Goal: Task Accomplishment & Management: Use online tool/utility

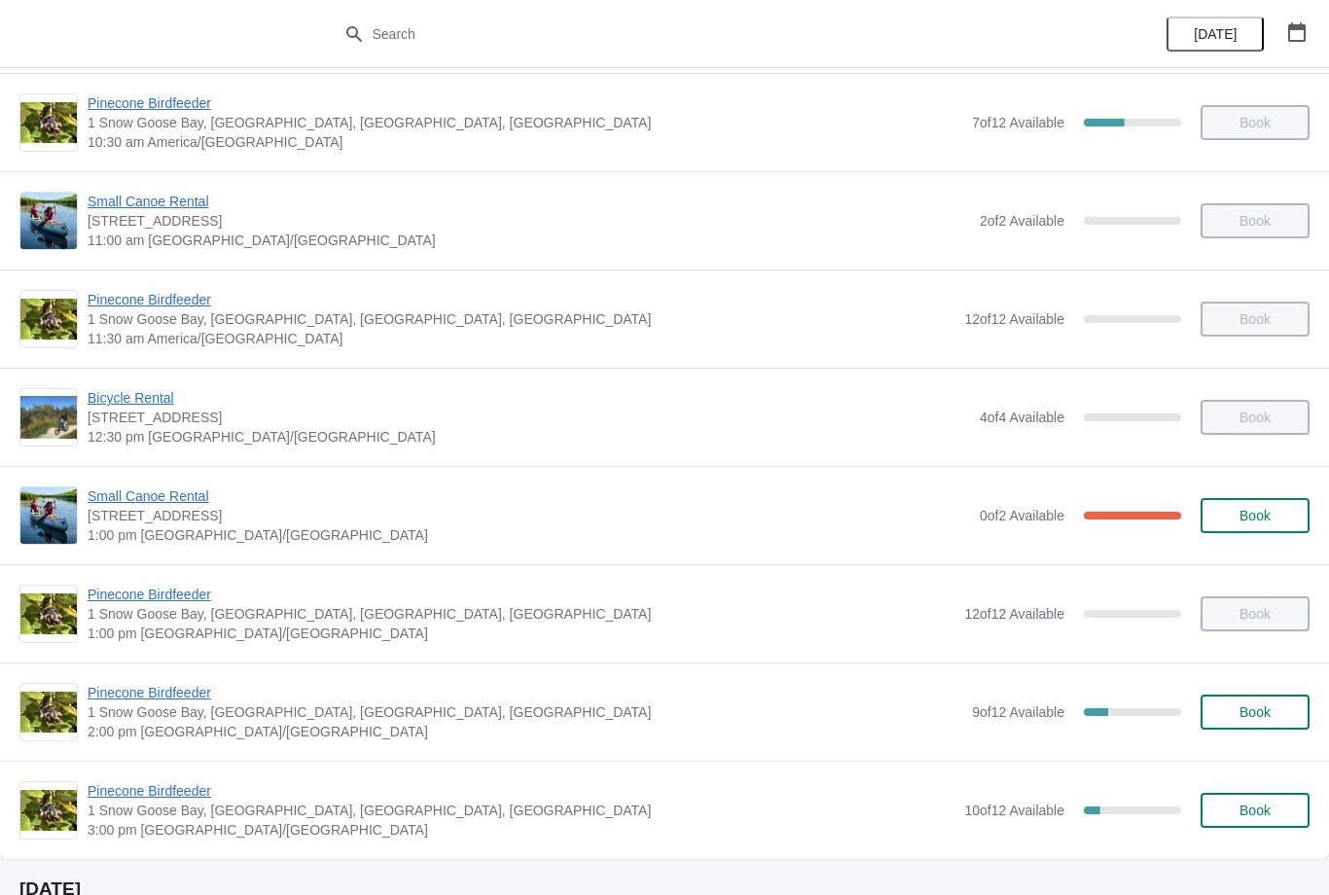
scroll to position [302, 0]
click at [140, 695] on span "Pinecone Birdfeeder" at bounding box center [525, 693] width 875 height 19
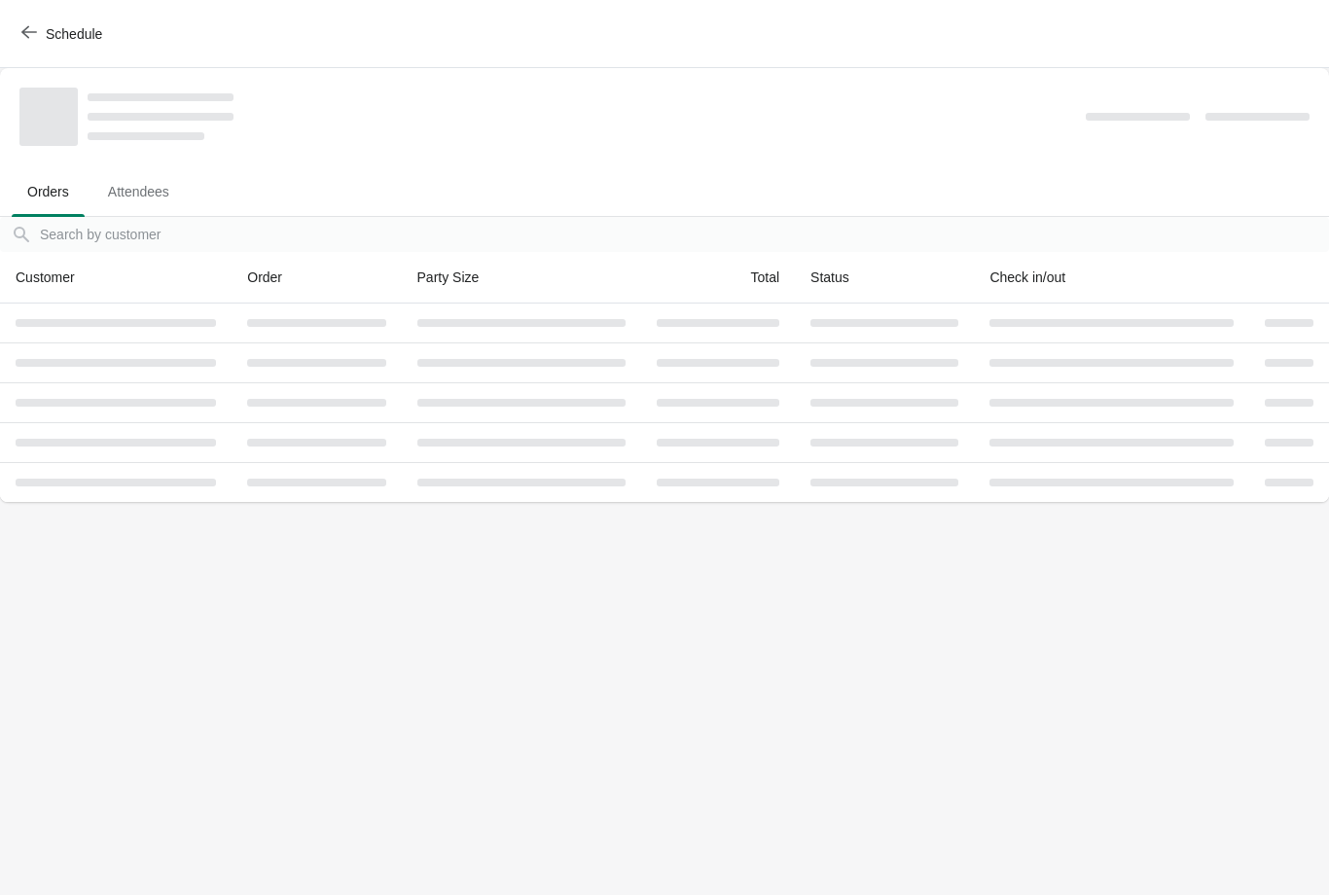
scroll to position [0, 0]
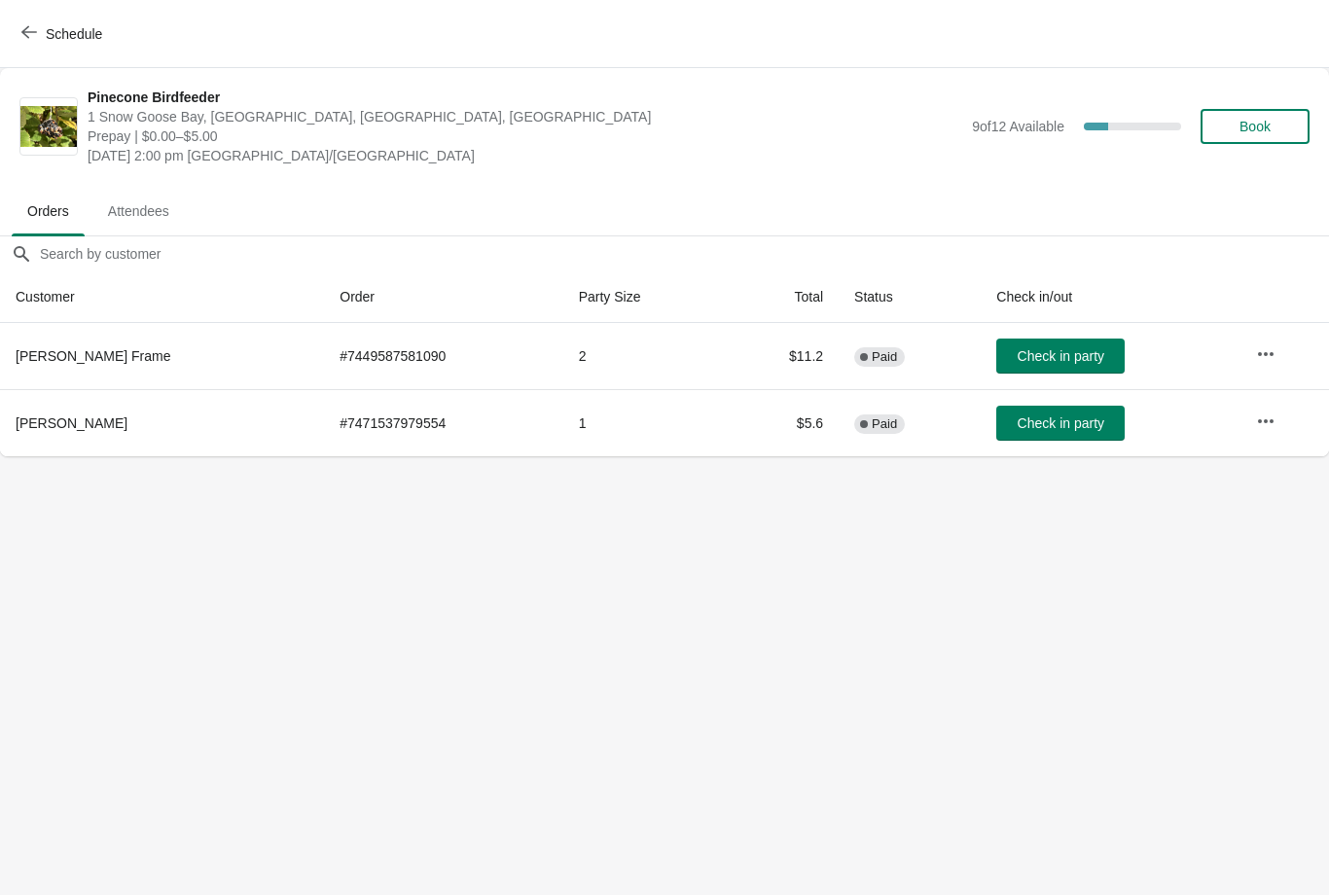
click at [109, 202] on span "Attendees" at bounding box center [138, 211] width 92 height 35
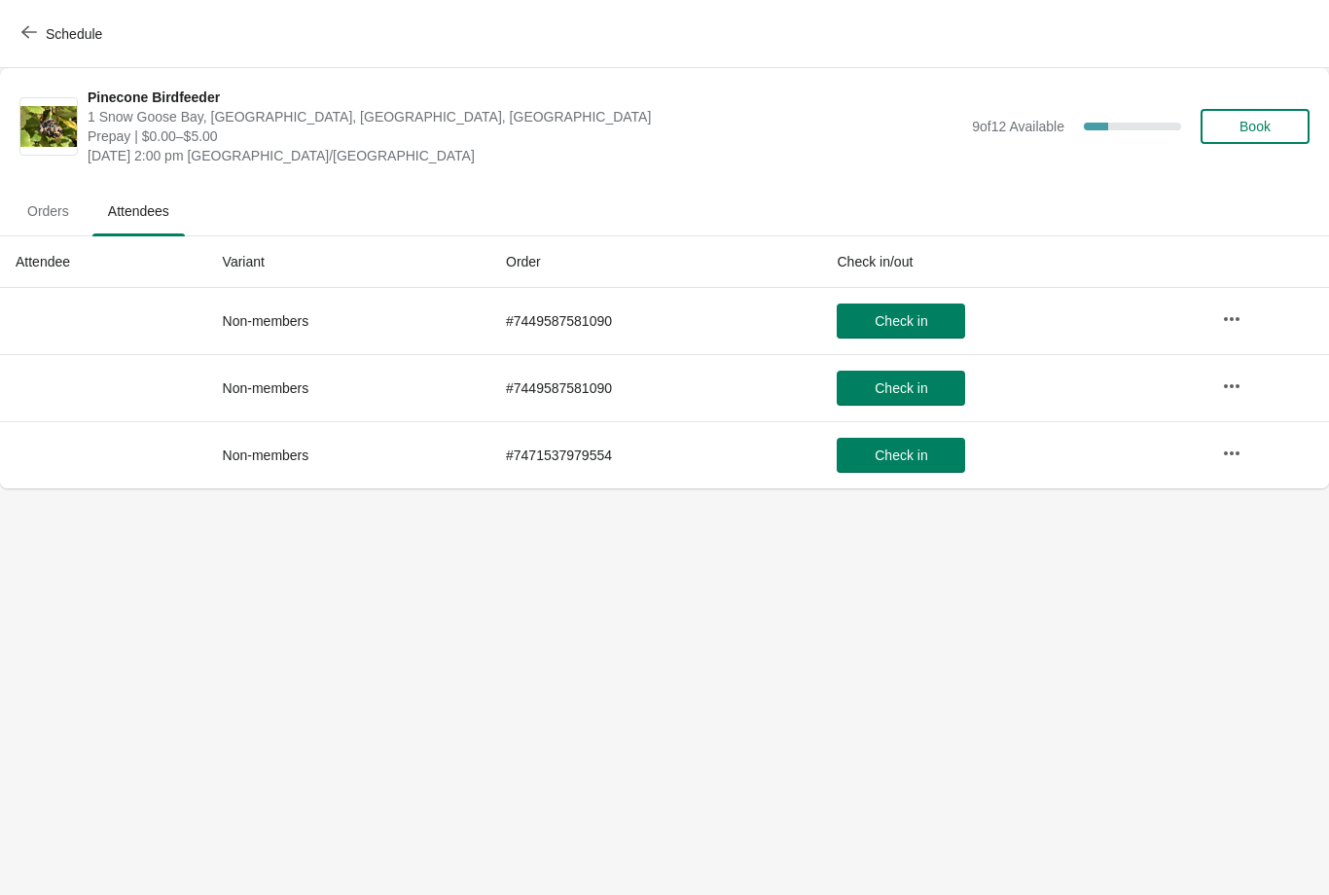
click at [48, 209] on span "Orders" at bounding box center [48, 211] width 73 height 35
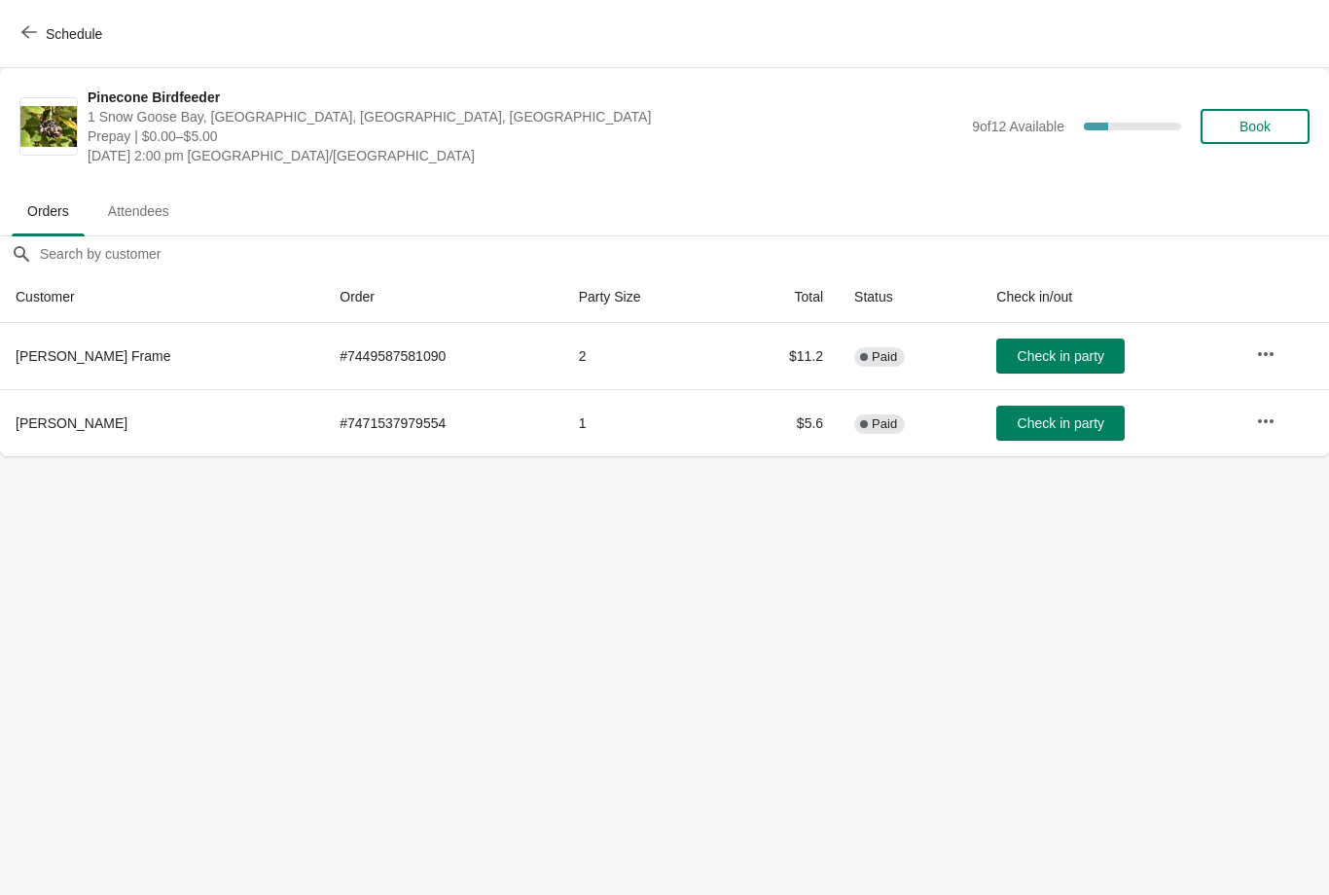
click at [26, 45] on button "Schedule" at bounding box center [64, 34] width 108 height 35
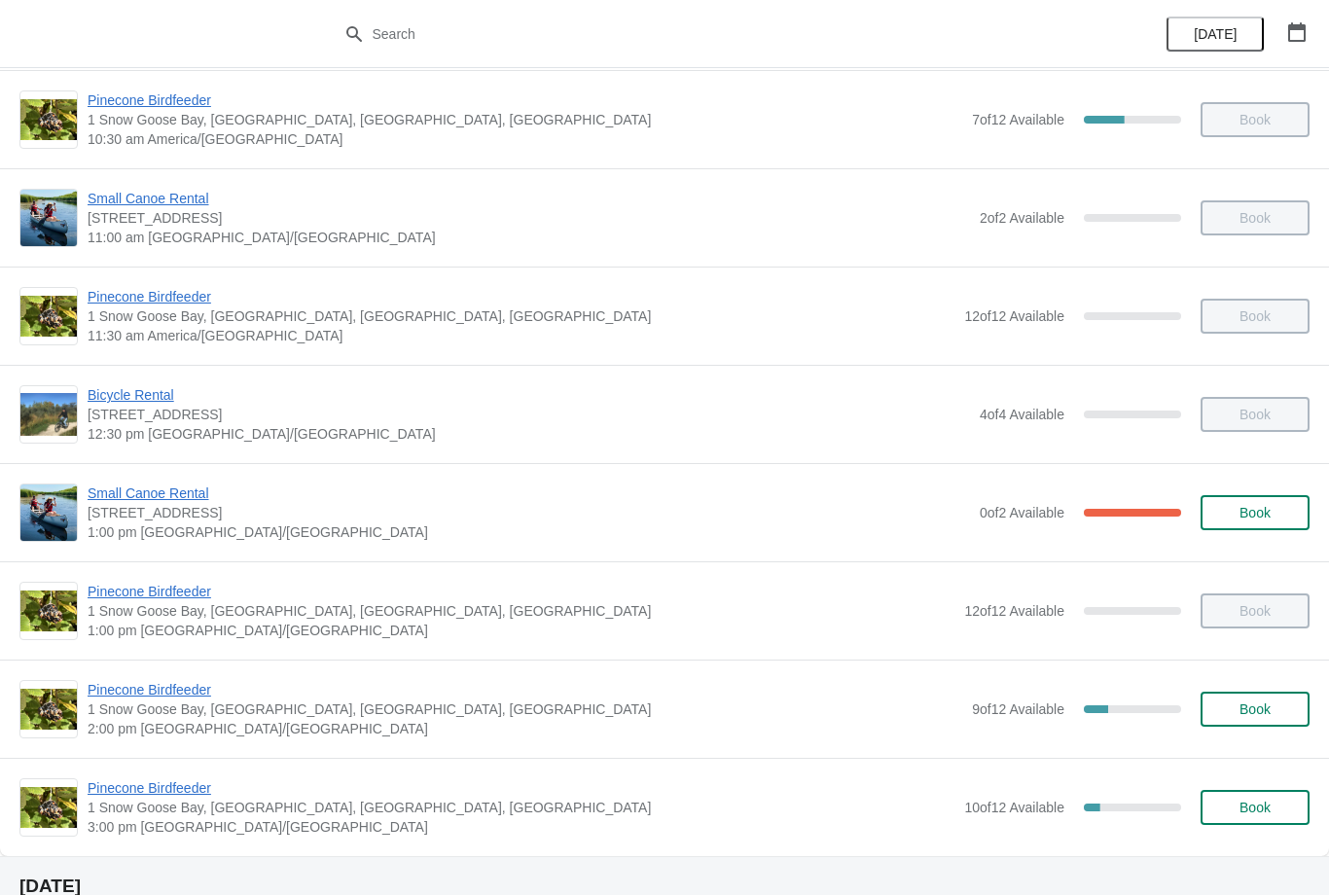
scroll to position [328, 0]
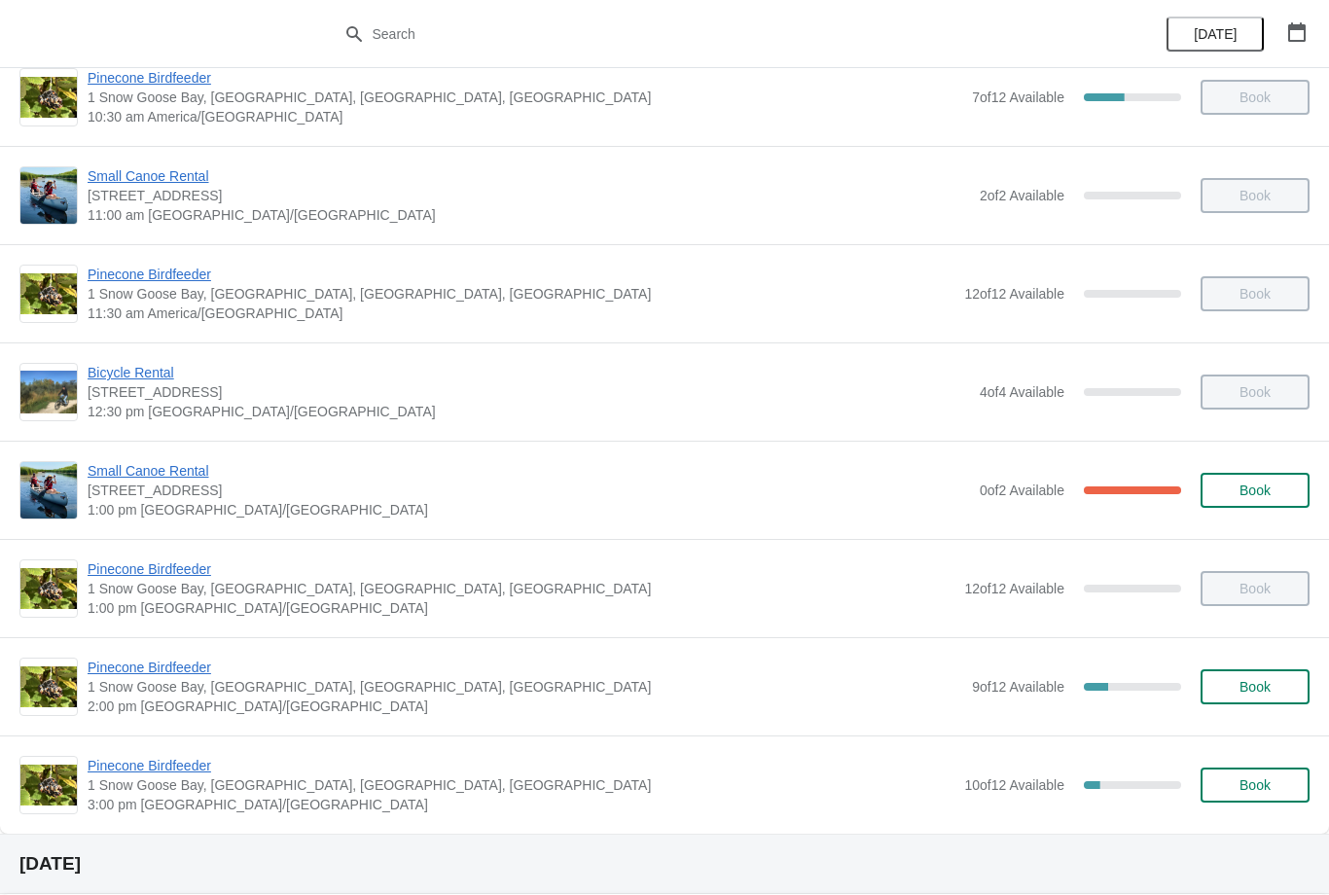
click at [131, 762] on span "Pinecone Birdfeeder" at bounding box center [521, 765] width 867 height 19
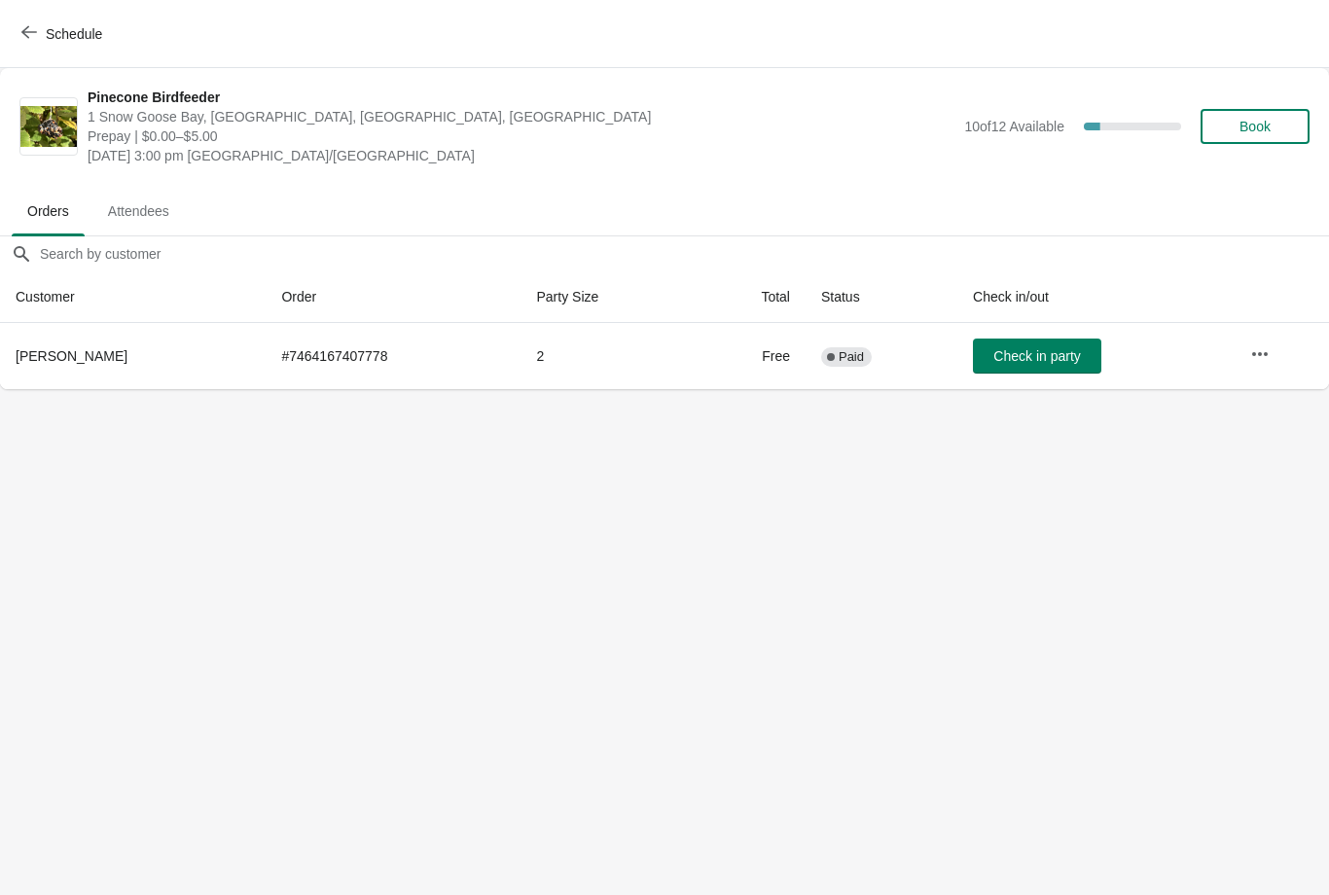
click at [1016, 354] on span "Check in party" at bounding box center [1036, 356] width 87 height 16
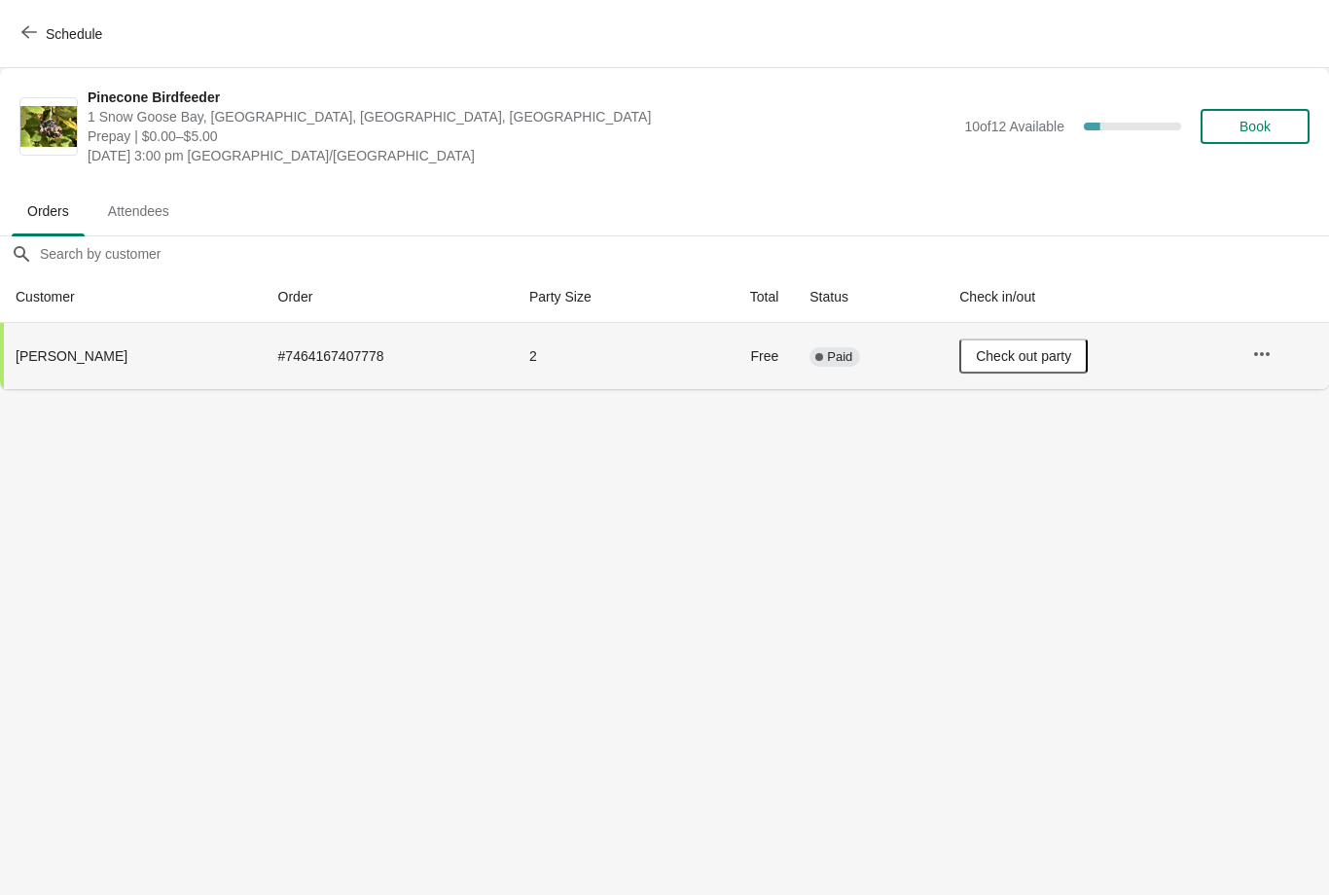
click at [39, 44] on button "Schedule" at bounding box center [64, 34] width 108 height 35
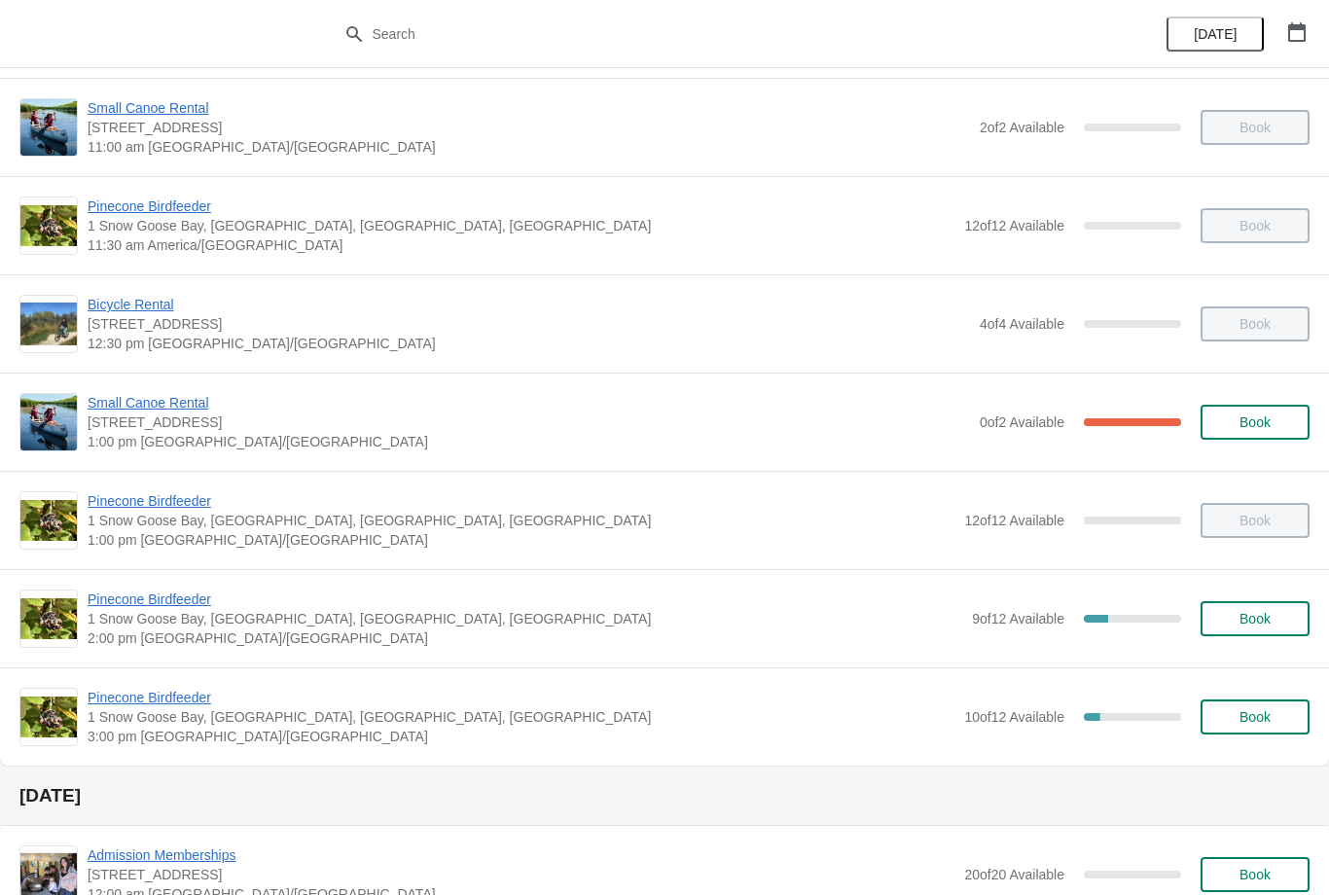
scroll to position [410, 0]
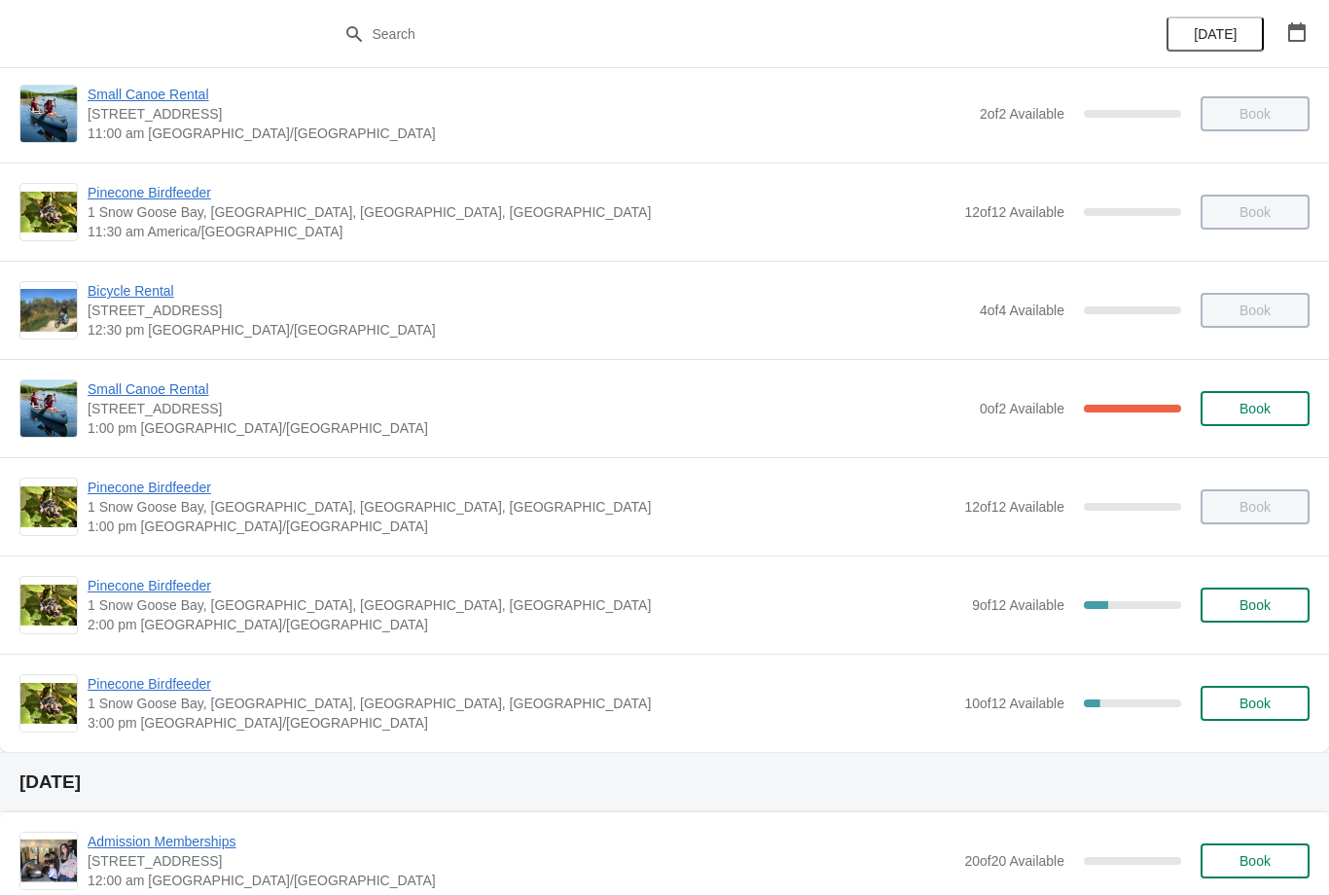
click at [119, 584] on span "Pinecone Birdfeeder" at bounding box center [525, 585] width 875 height 19
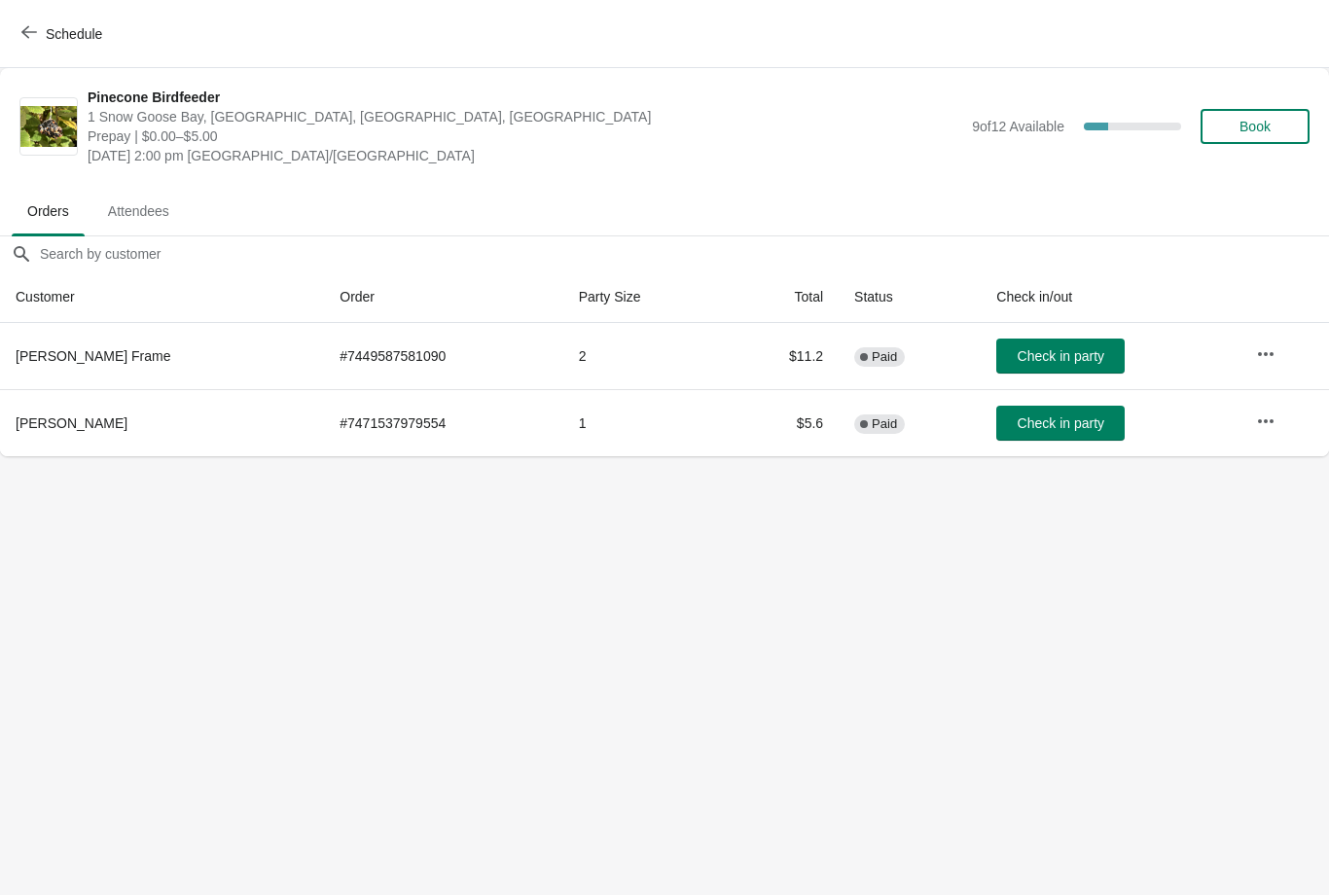
scroll to position [0, 0]
click at [115, 210] on span "Attendees" at bounding box center [138, 211] width 92 height 35
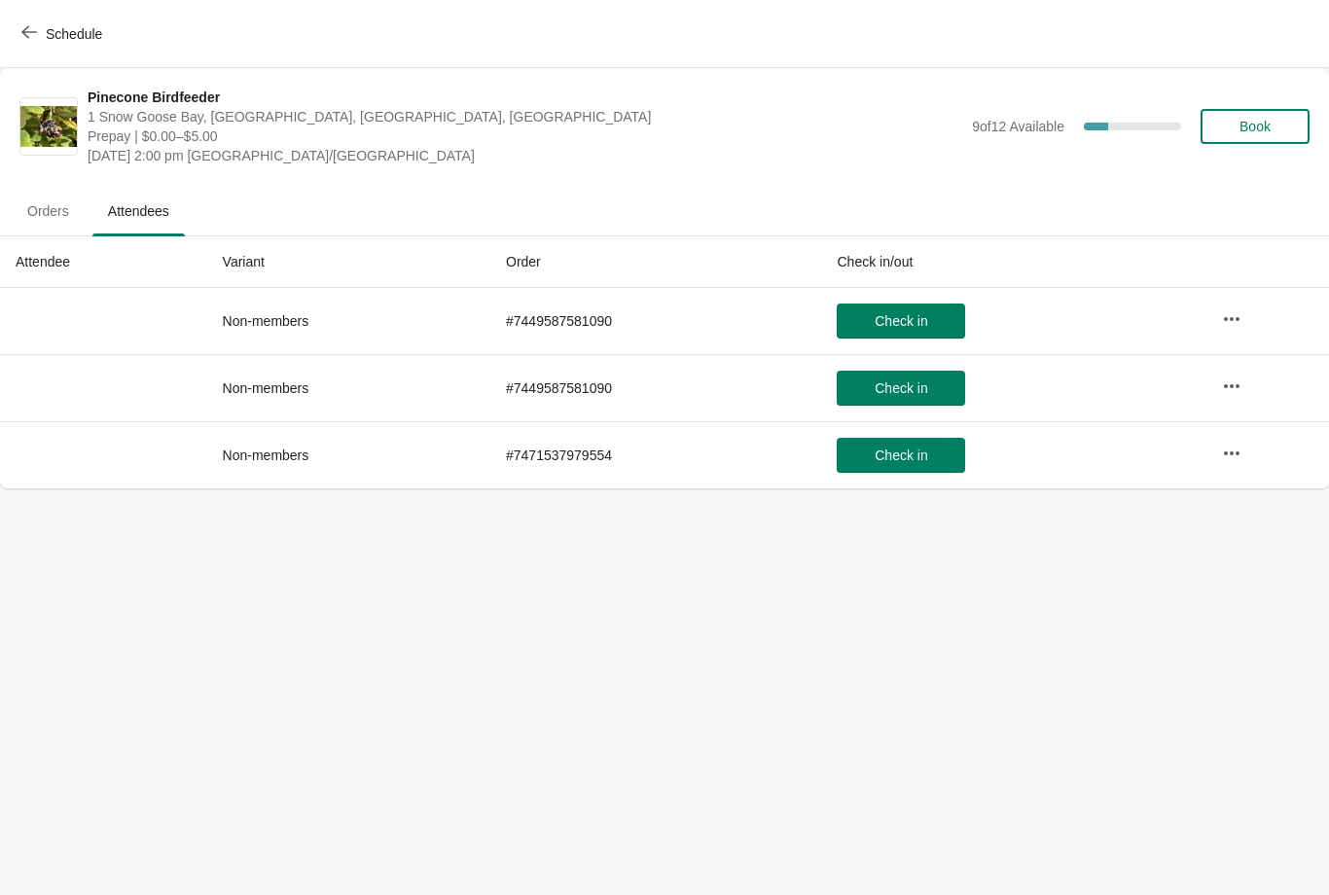
click at [37, 207] on span "Orders" at bounding box center [48, 211] width 73 height 35
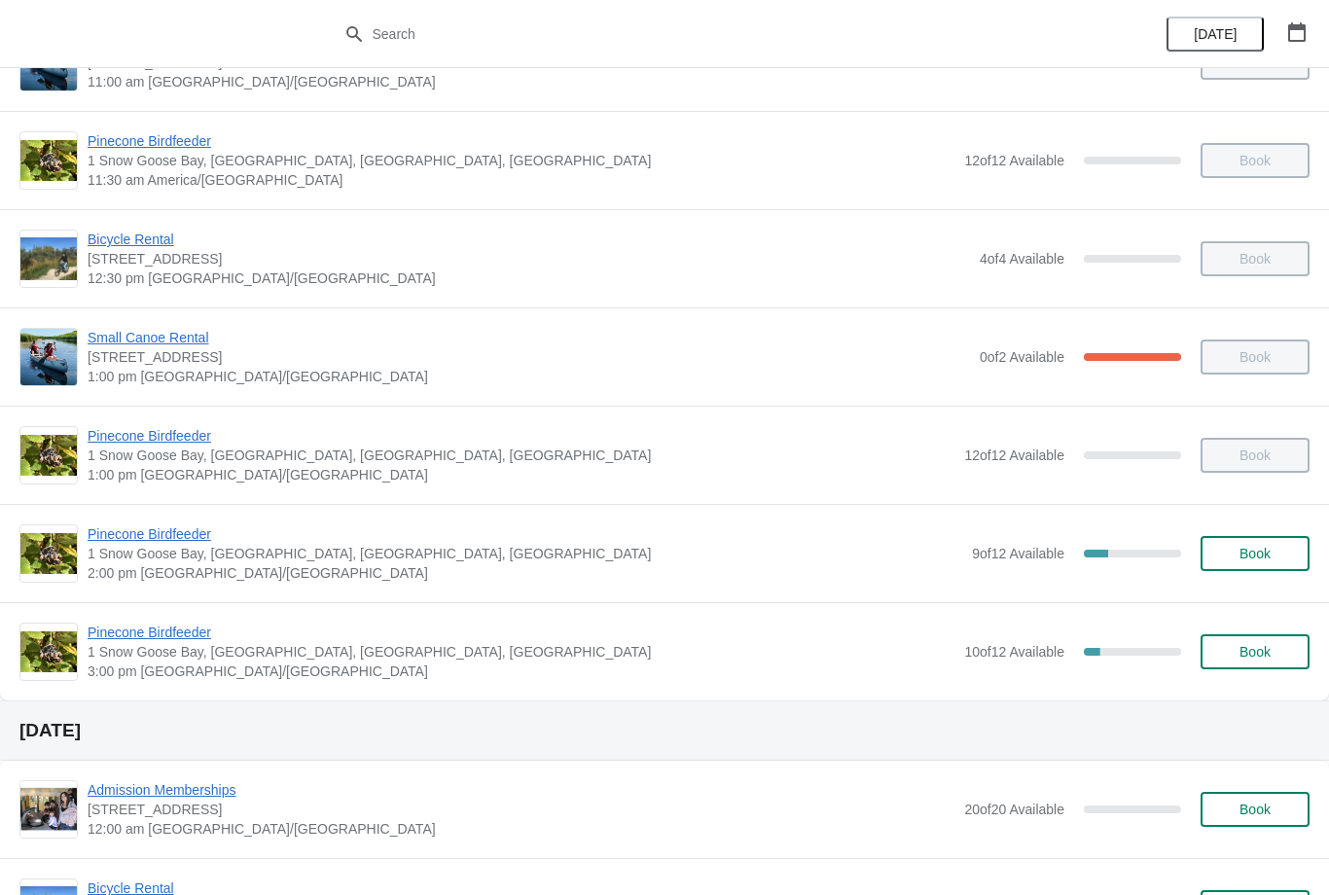
scroll to position [457, 0]
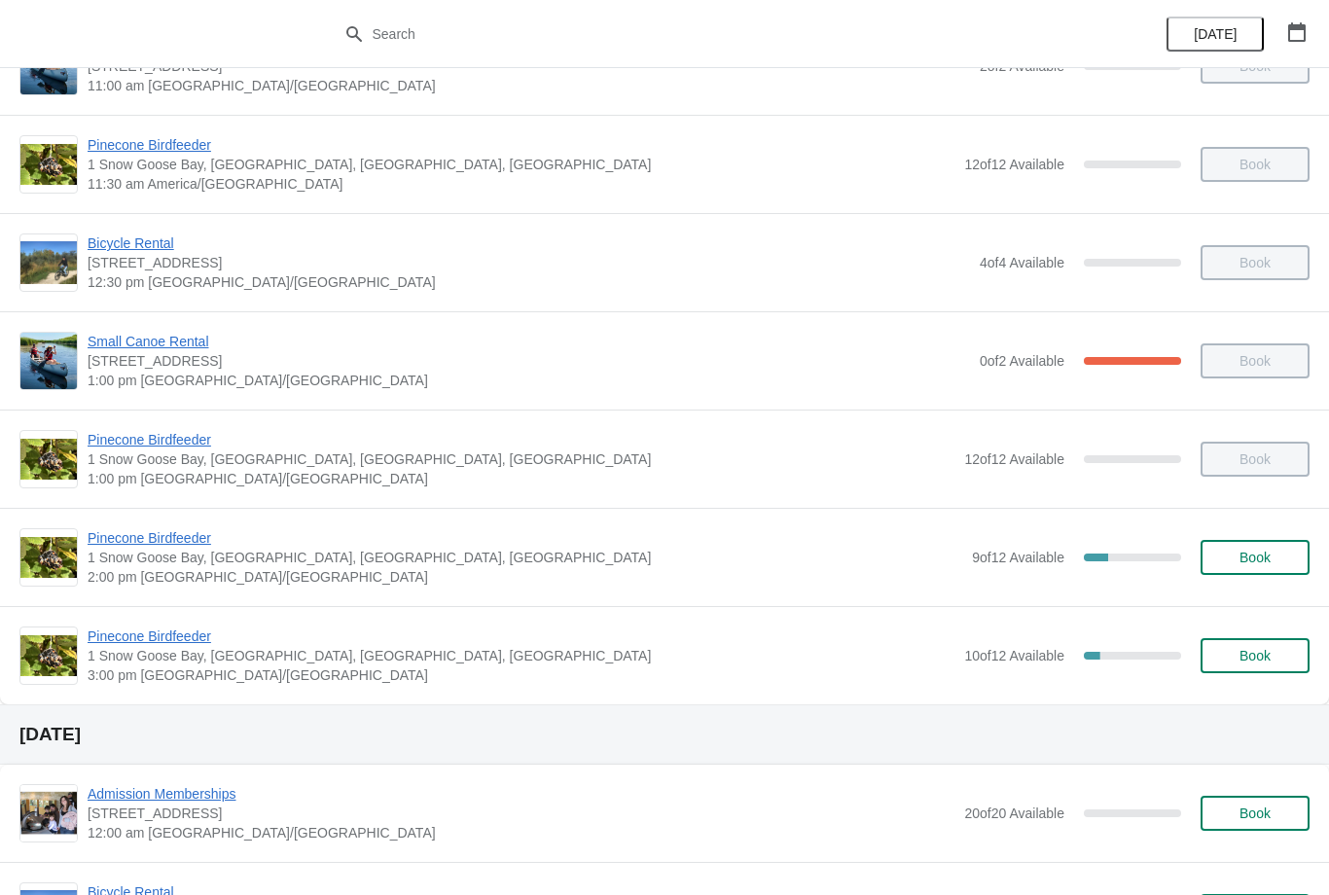
click at [156, 546] on span "Pinecone Birdfeeder" at bounding box center [525, 537] width 875 height 19
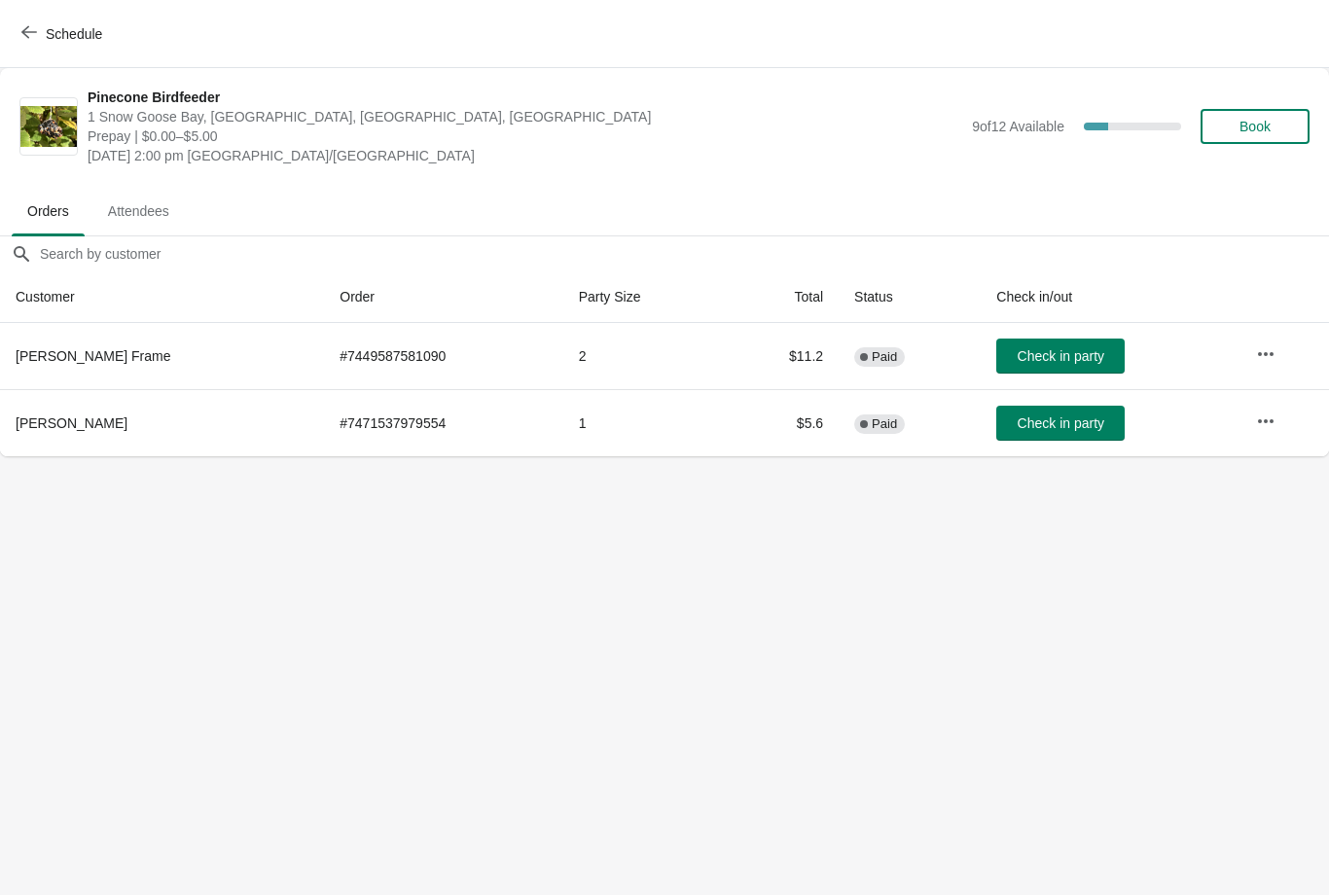
click at [1032, 356] on span "Check in party" at bounding box center [1061, 356] width 87 height 16
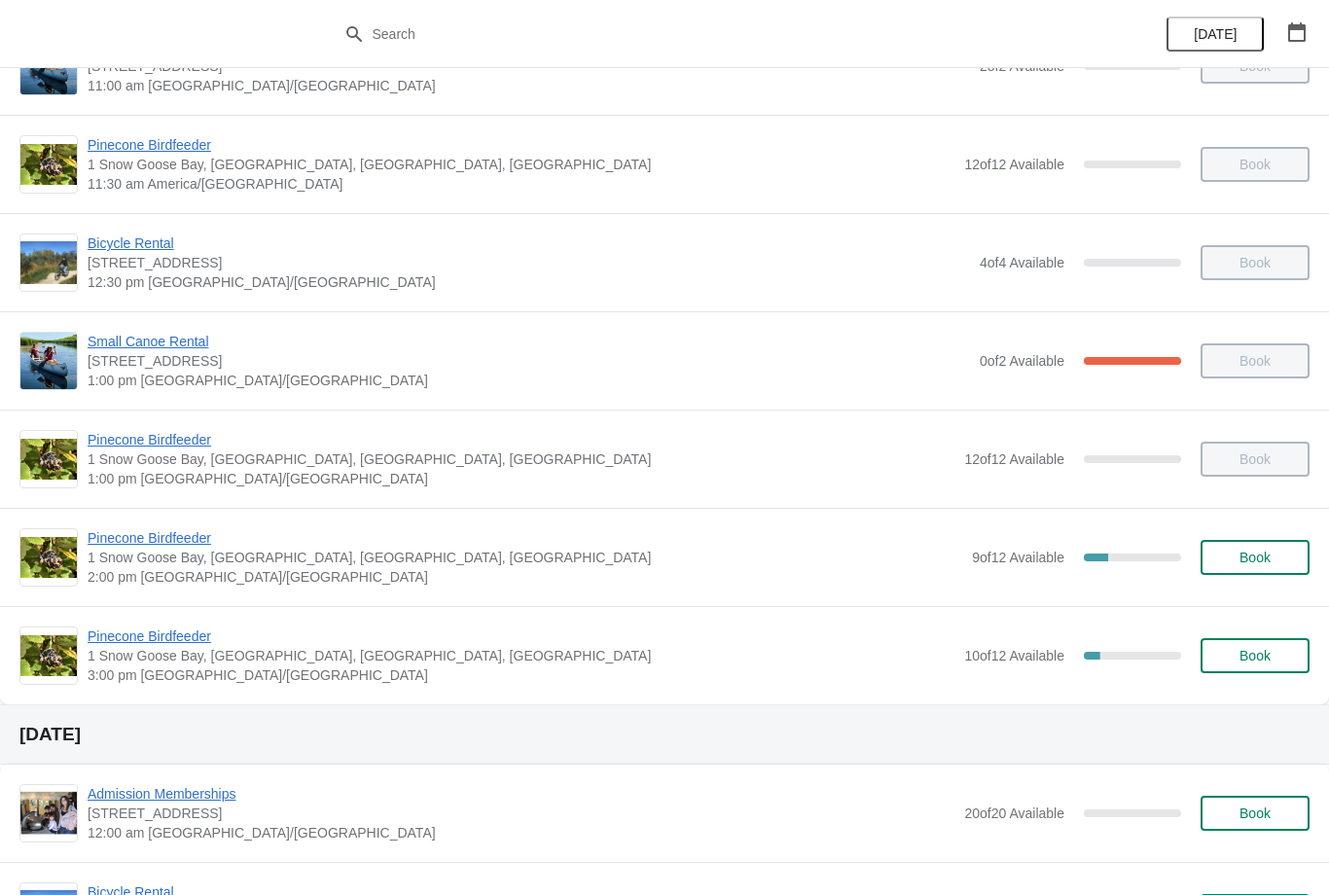
scroll to position [487, 0]
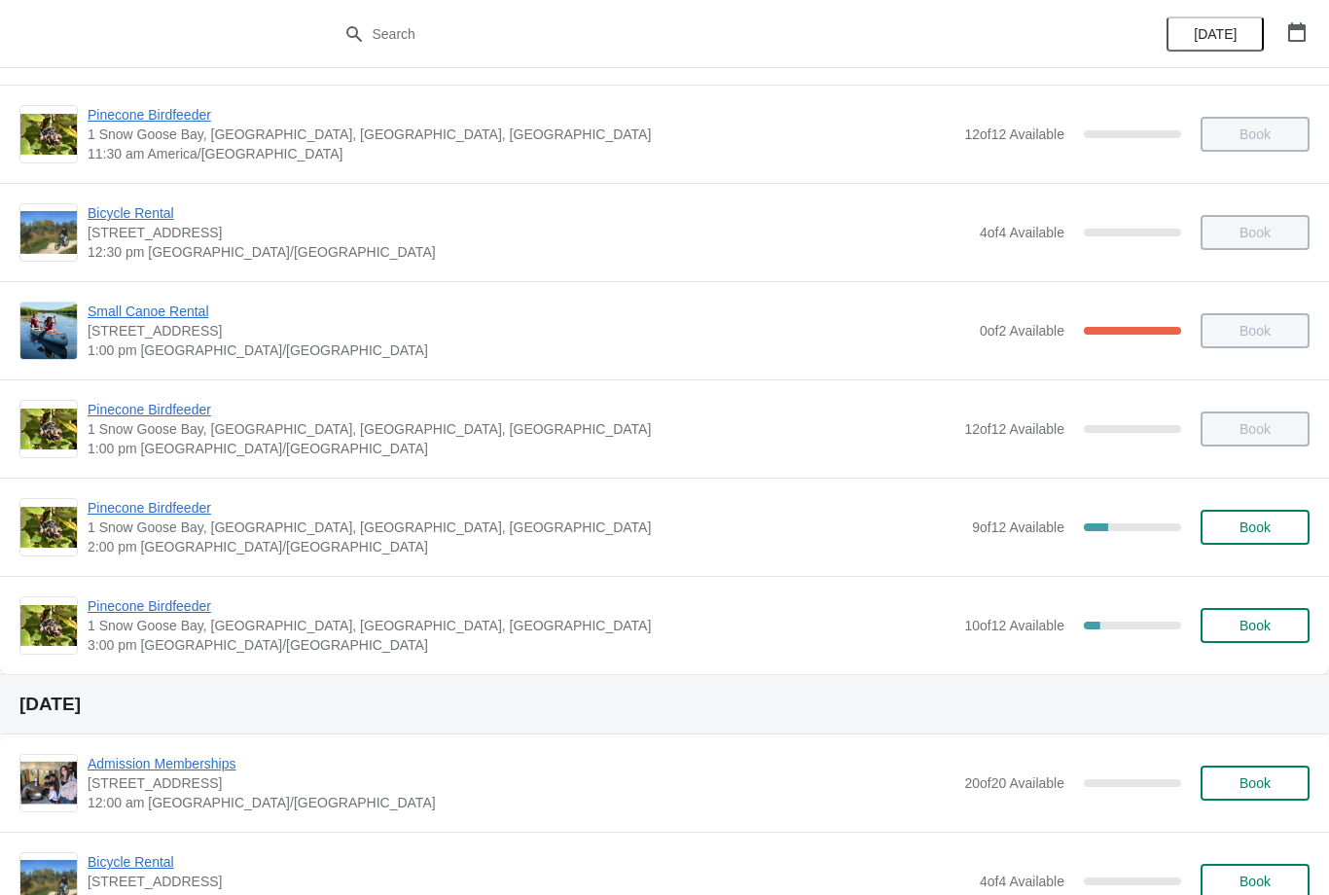
click at [159, 517] on span "Pinecone Birdfeeder" at bounding box center [525, 507] width 875 height 19
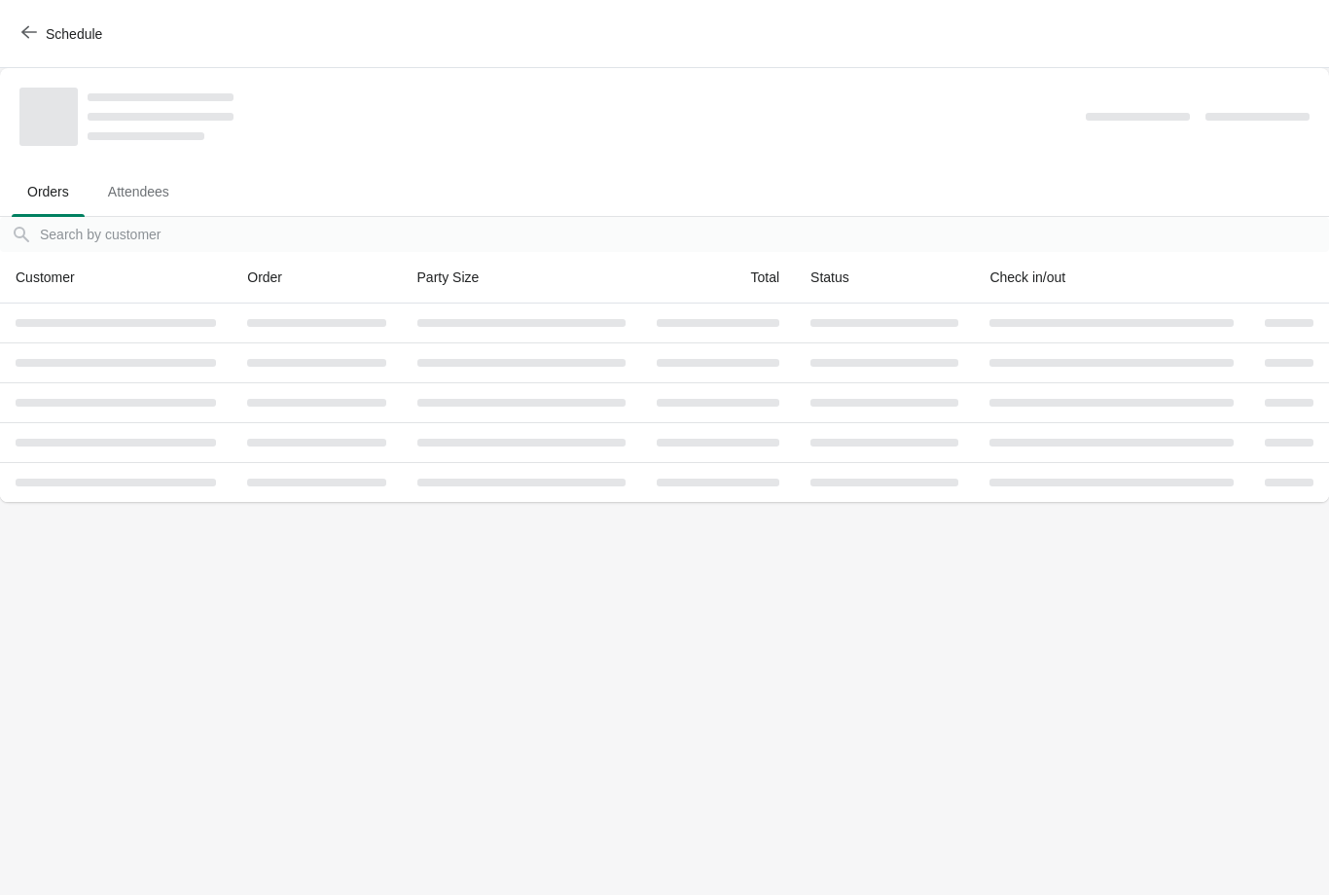
scroll to position [0, 0]
